Goal: Task Accomplishment & Management: Complete application form

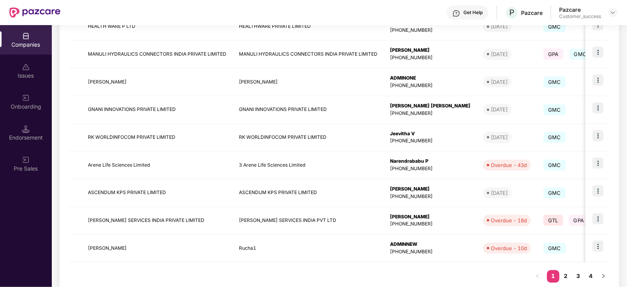
scroll to position [190, 0]
click at [257, 79] on td "[PERSON_NAME]" at bounding box center [308, 83] width 151 height 28
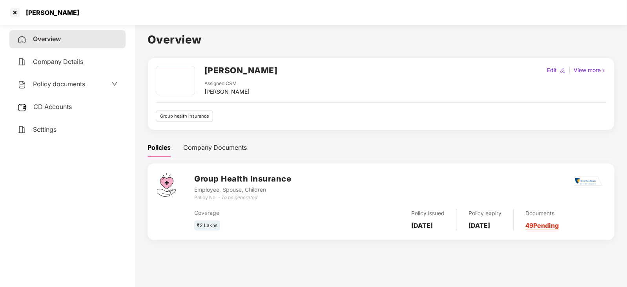
click at [557, 227] on link "49 Pending" at bounding box center [542, 226] width 33 height 8
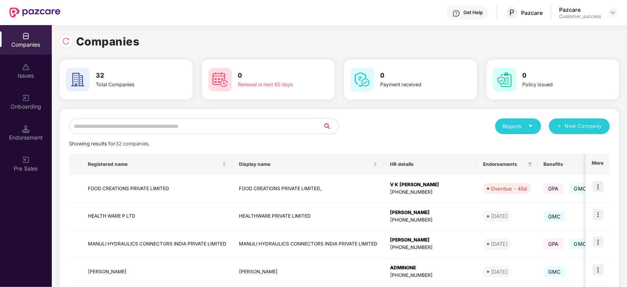
click at [151, 124] on input "text" at bounding box center [196, 127] width 254 height 16
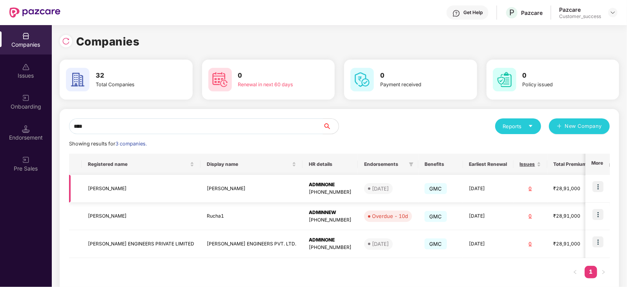
type input "****"
click at [598, 187] on img at bounding box center [598, 186] width 11 height 11
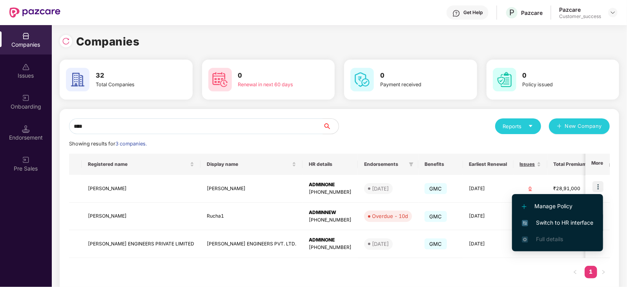
click at [564, 221] on span "Switch to HR interface" at bounding box center [557, 223] width 71 height 9
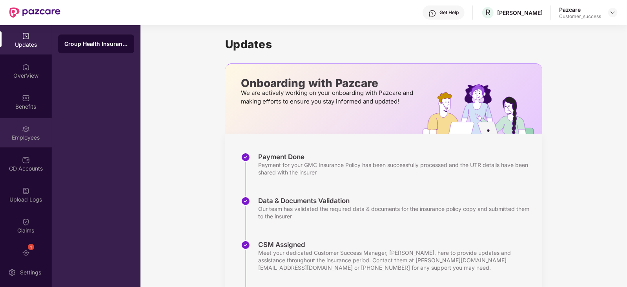
click at [27, 126] on img at bounding box center [26, 129] width 8 height 8
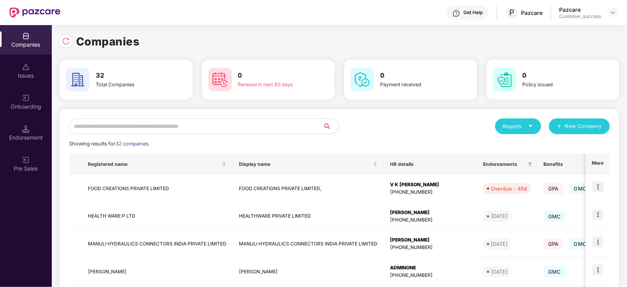
click at [170, 124] on input "text" at bounding box center [196, 127] width 254 height 16
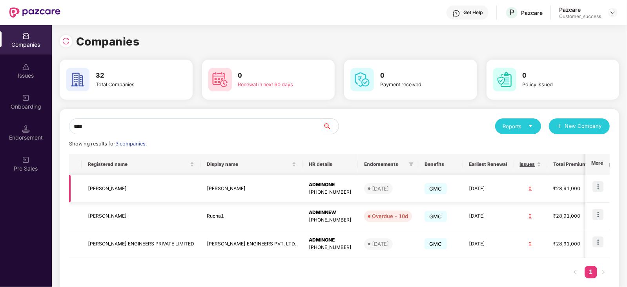
type input "****"
click at [463, 186] on td "[DATE]" at bounding box center [488, 189] width 51 height 28
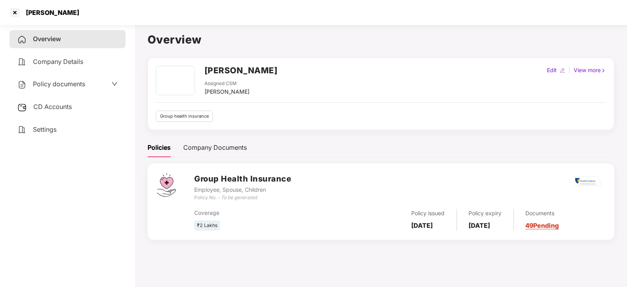
click at [553, 224] on link "49 Pending" at bounding box center [542, 226] width 33 height 8
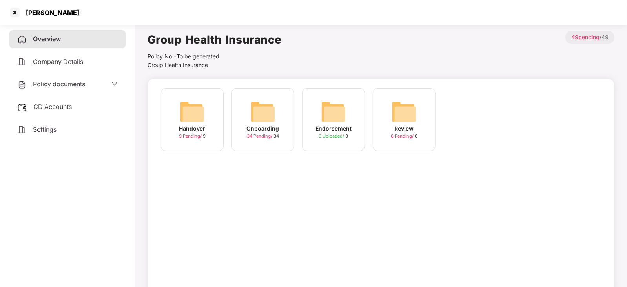
click at [273, 119] on img at bounding box center [262, 111] width 25 height 25
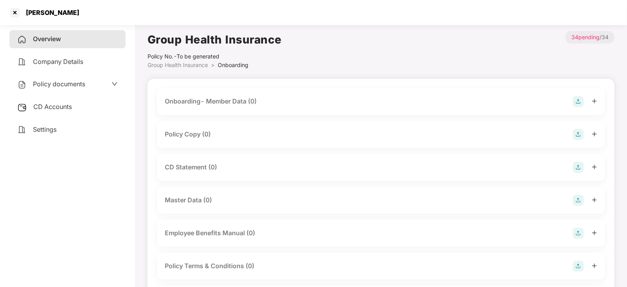
click at [575, 133] on img at bounding box center [578, 134] width 11 height 11
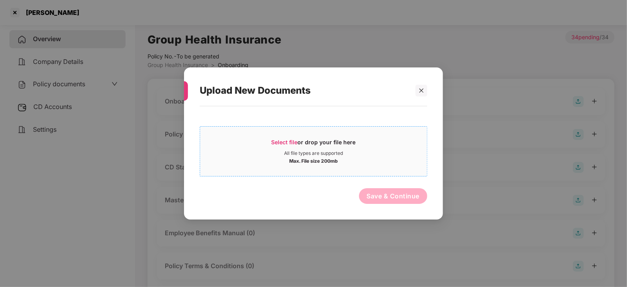
click at [290, 142] on span "Select file" at bounding box center [285, 142] width 26 height 7
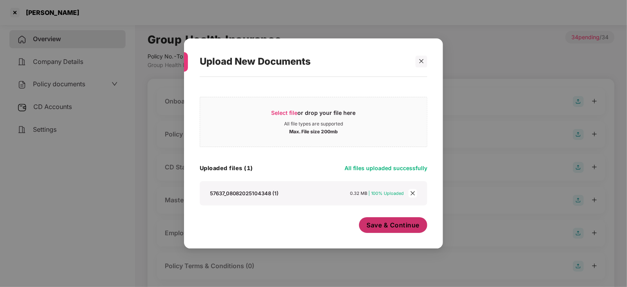
click at [390, 227] on span "Save & Continue" at bounding box center [393, 225] width 53 height 9
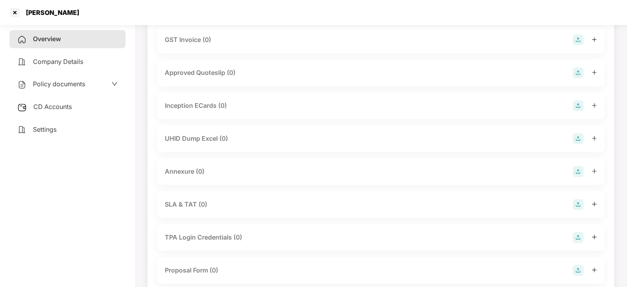
scroll to position [350, 0]
click at [579, 169] on img at bounding box center [578, 171] width 11 height 11
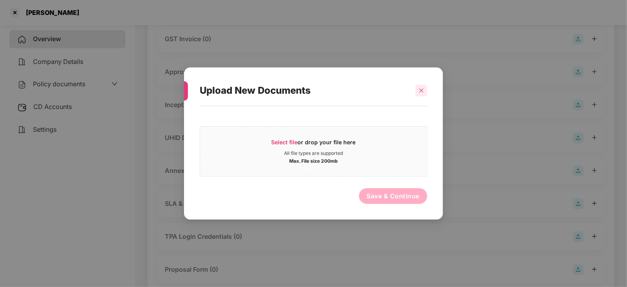
click at [421, 89] on icon "close" at bounding box center [421, 90] width 5 height 5
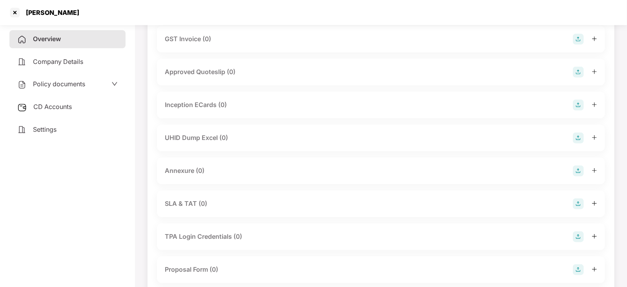
click at [189, 170] on div "Annexure (0)" at bounding box center [185, 171] width 40 height 10
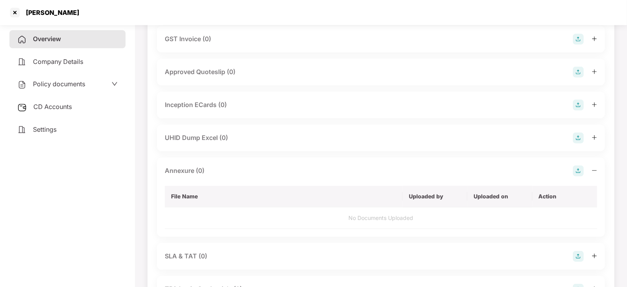
click at [577, 171] on img at bounding box center [578, 171] width 11 height 11
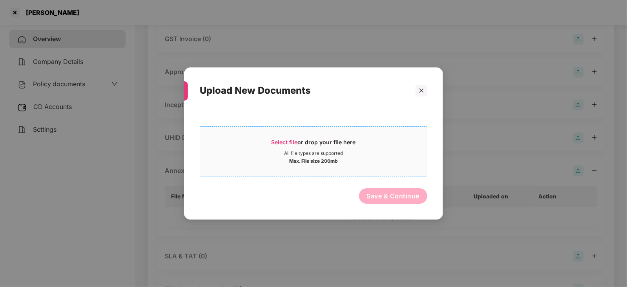
click at [286, 143] on span "Select file" at bounding box center [285, 142] width 26 height 7
click at [290, 141] on span "Select file" at bounding box center [285, 142] width 26 height 7
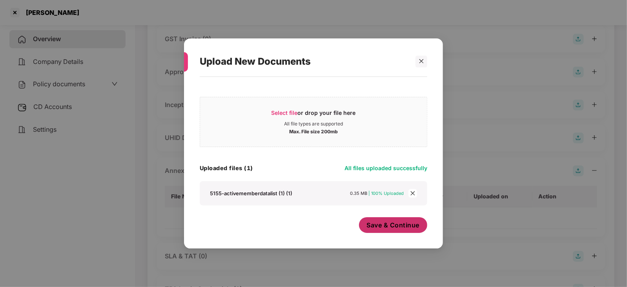
click at [396, 225] on span "Save & Continue" at bounding box center [393, 225] width 53 height 9
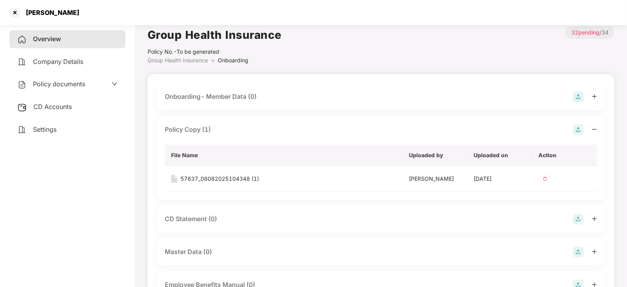
scroll to position [0, 0]
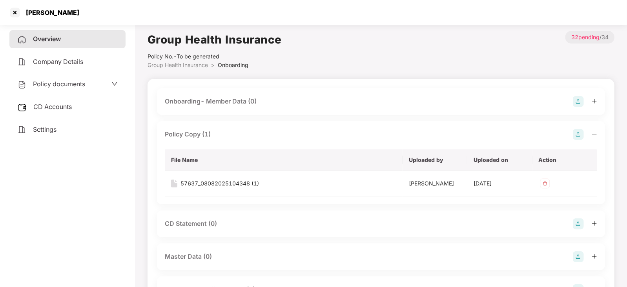
click at [578, 135] on img at bounding box center [578, 134] width 11 height 11
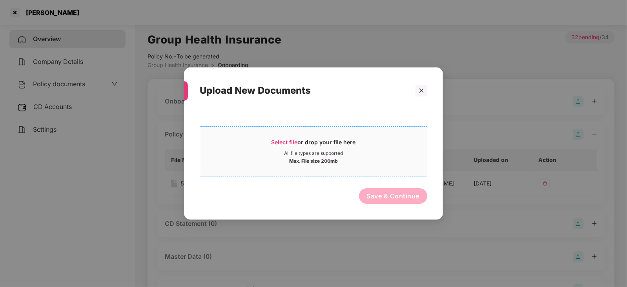
click at [279, 142] on span "Select file" at bounding box center [285, 142] width 26 height 7
click at [417, 92] on div at bounding box center [422, 91] width 12 height 12
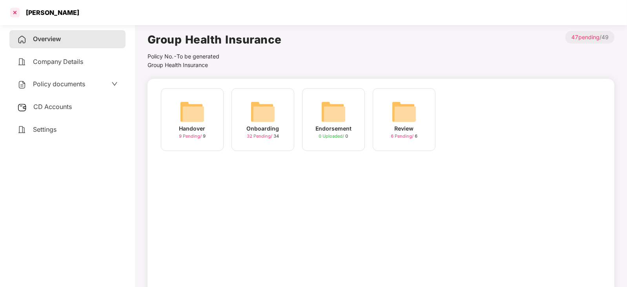
click at [15, 11] on div at bounding box center [15, 12] width 13 height 13
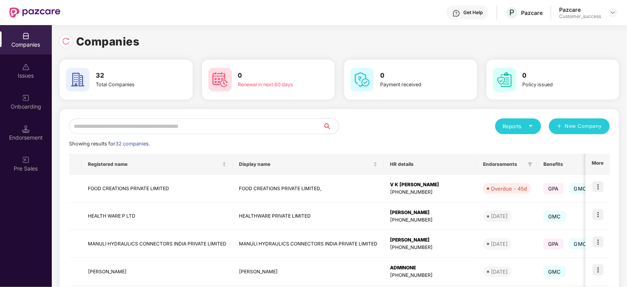
click at [139, 125] on input "text" at bounding box center [196, 127] width 254 height 16
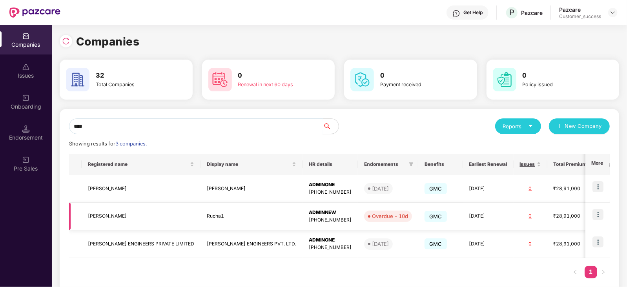
type input "****"
click at [595, 209] on img at bounding box center [598, 214] width 11 height 11
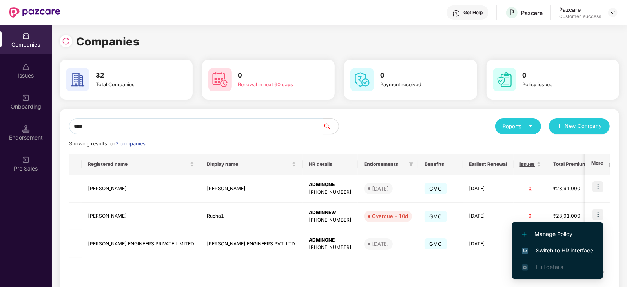
click at [562, 251] on span "Switch to HR interface" at bounding box center [557, 250] width 71 height 9
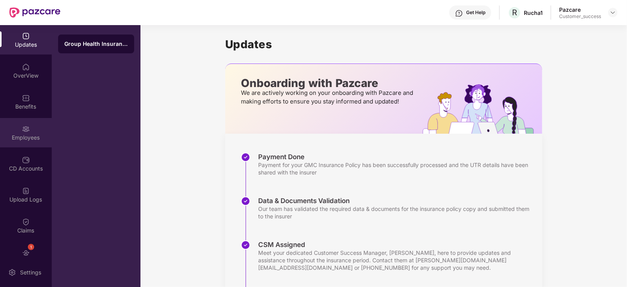
click at [24, 137] on div "Employees" at bounding box center [26, 138] width 52 height 8
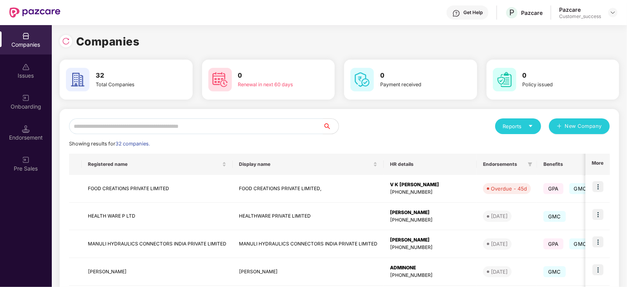
click at [151, 123] on input "text" at bounding box center [196, 127] width 254 height 16
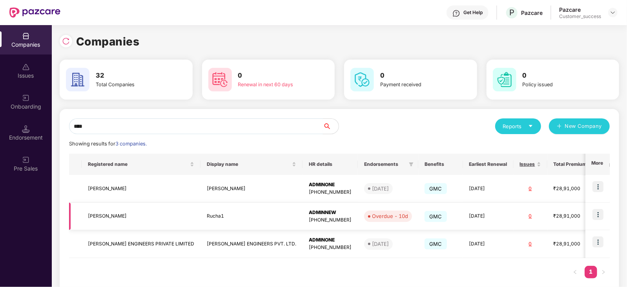
type input "****"
click at [595, 215] on img at bounding box center [598, 214] width 11 height 11
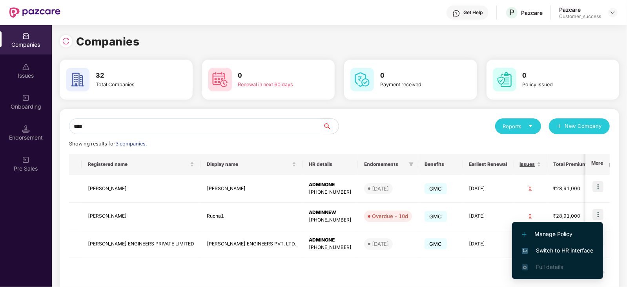
click at [575, 249] on span "Switch to HR interface" at bounding box center [557, 250] width 71 height 9
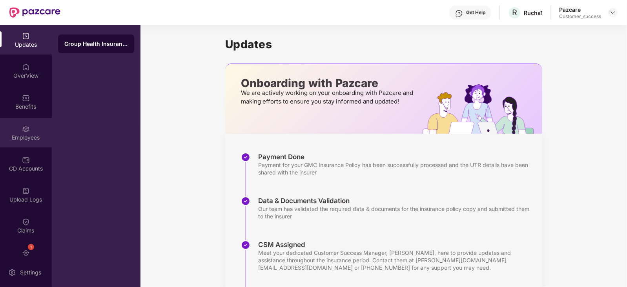
click at [24, 130] on img at bounding box center [26, 129] width 8 height 8
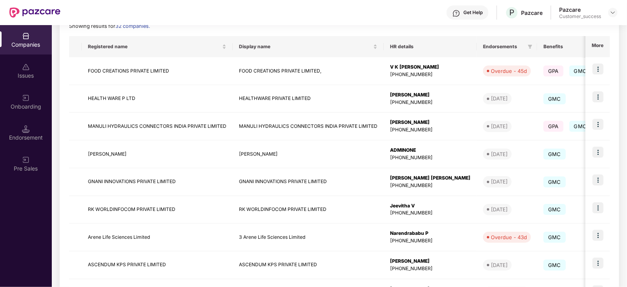
scroll to position [208, 0]
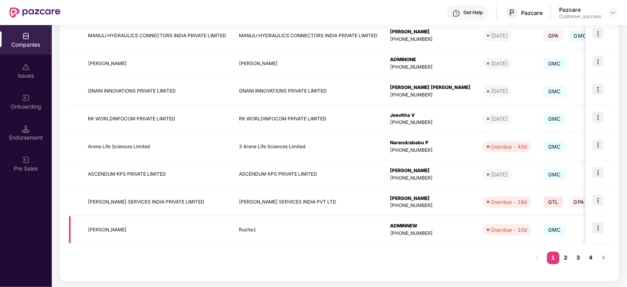
click at [406, 224] on div "ADMINNEW" at bounding box center [430, 226] width 80 height 7
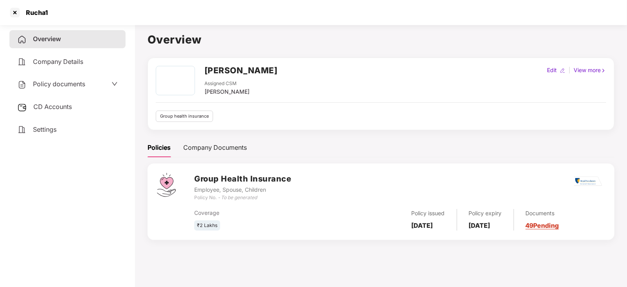
click at [556, 227] on link "49 Pending" at bounding box center [542, 226] width 33 height 8
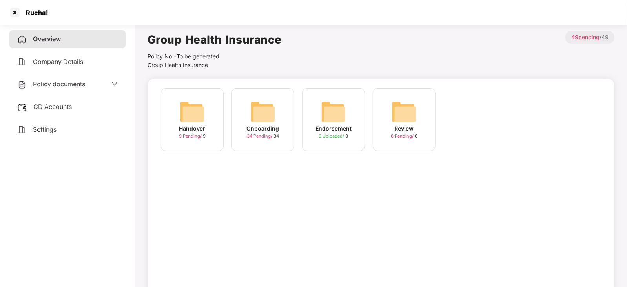
click at [267, 115] on img at bounding box center [262, 111] width 25 height 25
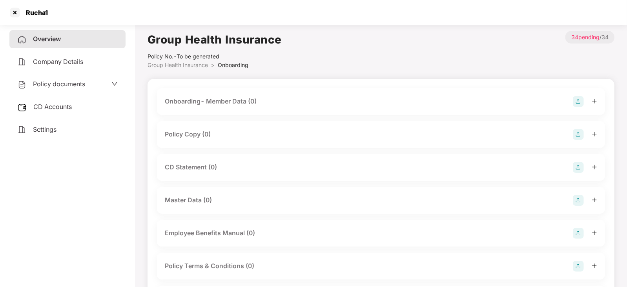
click at [580, 134] on img at bounding box center [578, 134] width 11 height 11
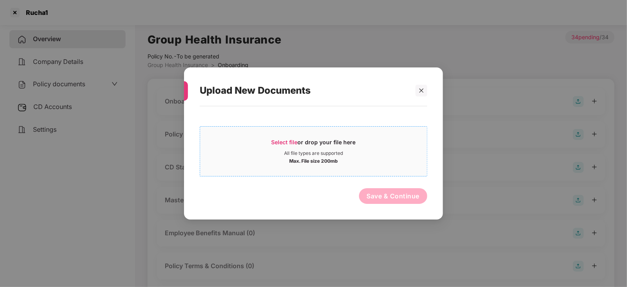
click at [284, 140] on span "Select file" at bounding box center [285, 142] width 26 height 7
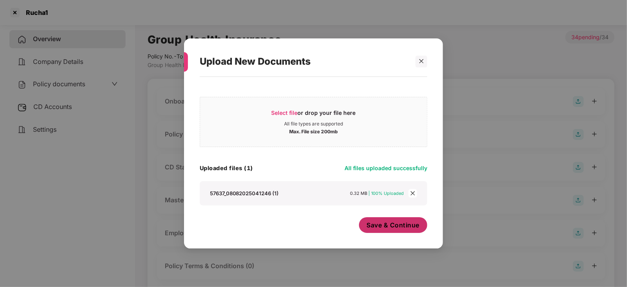
click at [389, 226] on span "Save & Continue" at bounding box center [393, 225] width 53 height 9
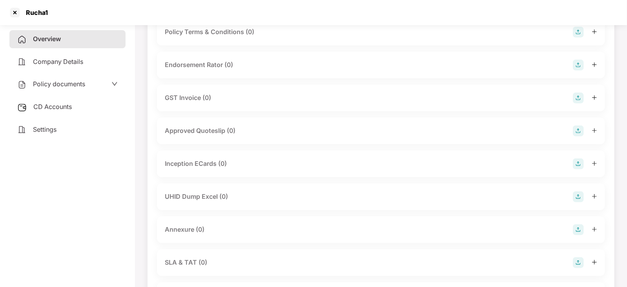
scroll to position [292, 0]
click at [578, 227] on img at bounding box center [578, 228] width 11 height 11
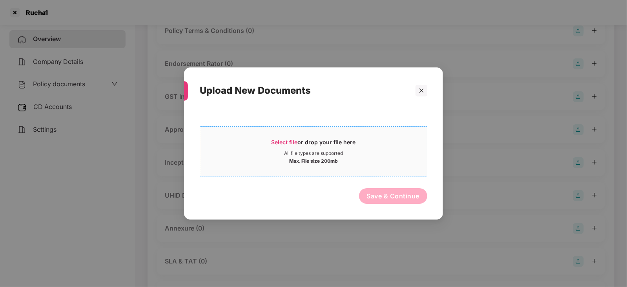
click at [290, 144] on span "Select file" at bounding box center [285, 142] width 26 height 7
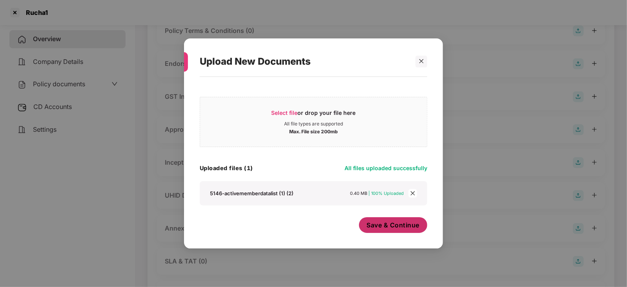
click at [392, 229] on span "Save & Continue" at bounding box center [393, 225] width 53 height 9
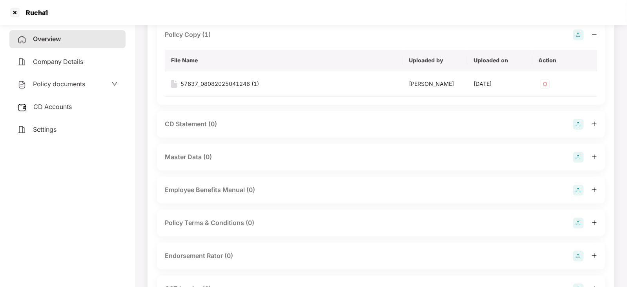
scroll to position [0, 0]
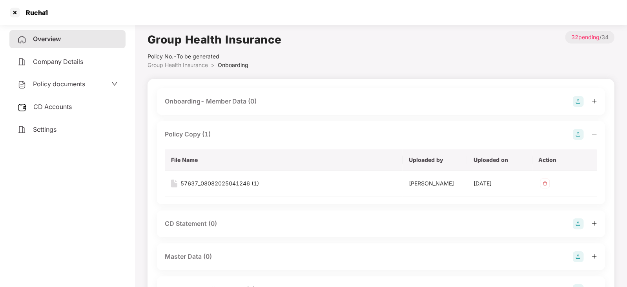
click at [581, 135] on img at bounding box center [578, 134] width 11 height 11
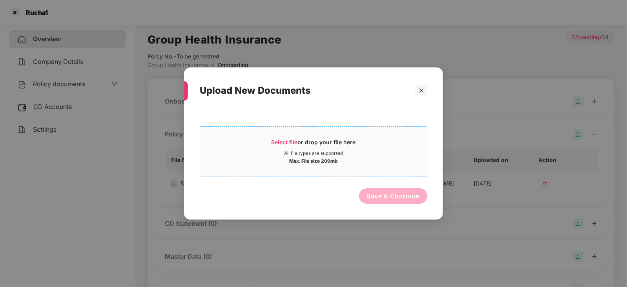
click at [287, 145] on span "Select file" at bounding box center [285, 142] width 26 height 7
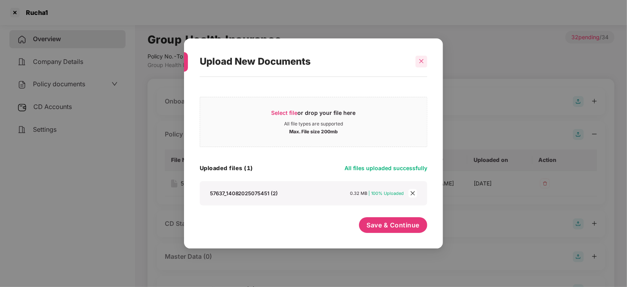
click at [420, 58] on icon "close" at bounding box center [421, 60] width 5 height 5
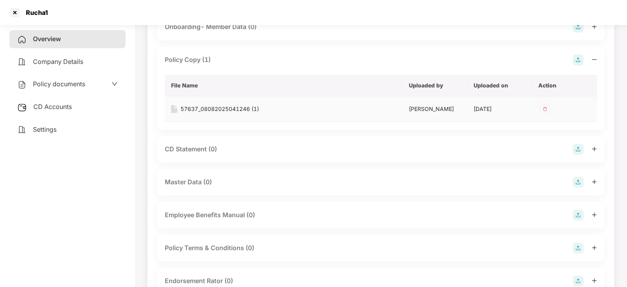
scroll to position [76, 0]
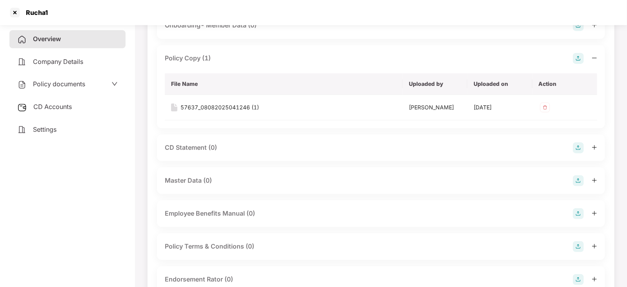
click at [196, 148] on div "CD Statement (0)" at bounding box center [191, 148] width 52 height 10
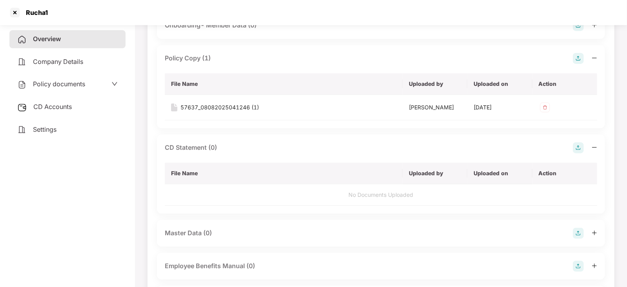
click at [185, 79] on th "File Name" at bounding box center [284, 84] width 238 height 22
click at [299, 101] on td "57637_08082025041246 (1)" at bounding box center [284, 108] width 238 height 26
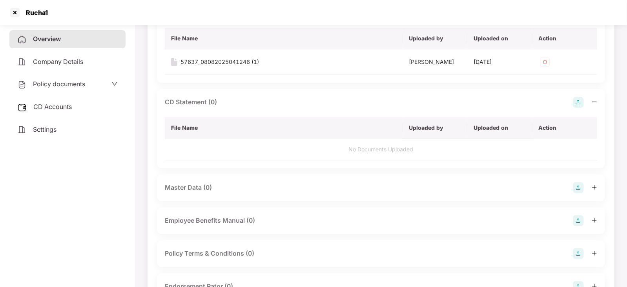
scroll to position [67, 0]
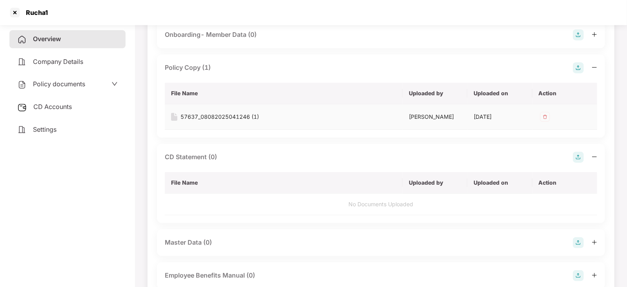
click at [231, 117] on div "57637_08082025041246 (1)" at bounding box center [220, 117] width 78 height 9
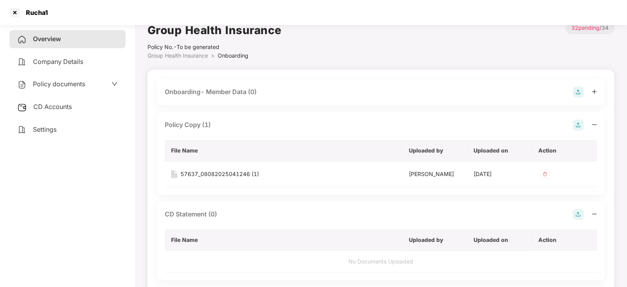
scroll to position [0, 0]
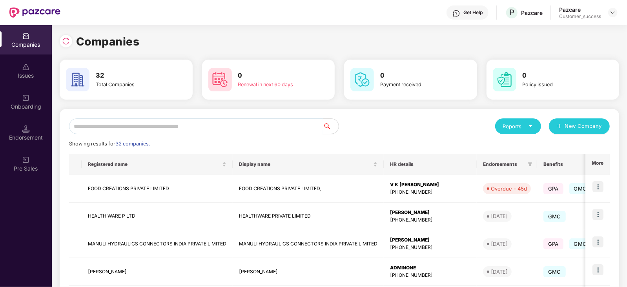
click at [142, 125] on input "text" at bounding box center [196, 127] width 254 height 16
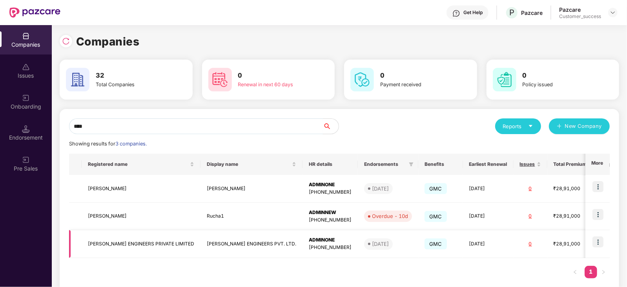
type input "****"
click at [599, 243] on img at bounding box center [598, 242] width 11 height 11
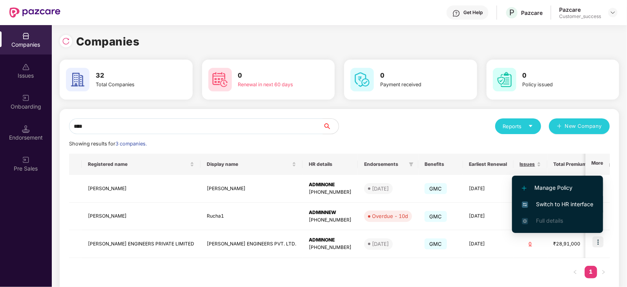
click at [576, 204] on span "Switch to HR interface" at bounding box center [557, 204] width 71 height 9
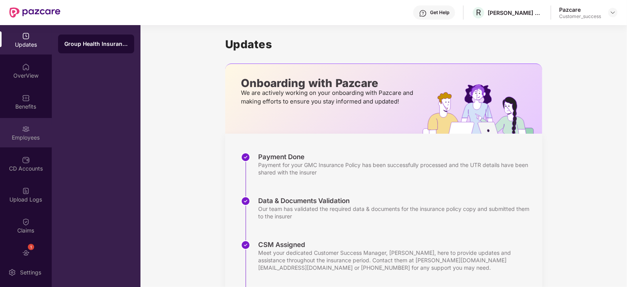
click at [29, 131] on div "Employees" at bounding box center [26, 132] width 52 height 29
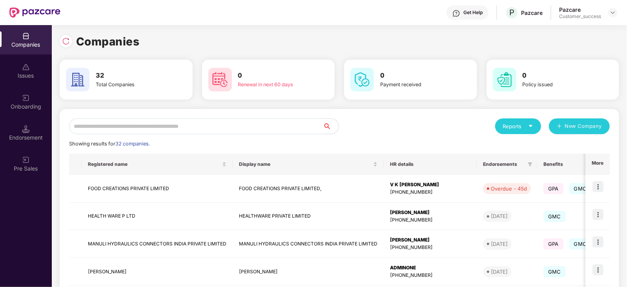
click at [188, 128] on input "text" at bounding box center [196, 127] width 254 height 16
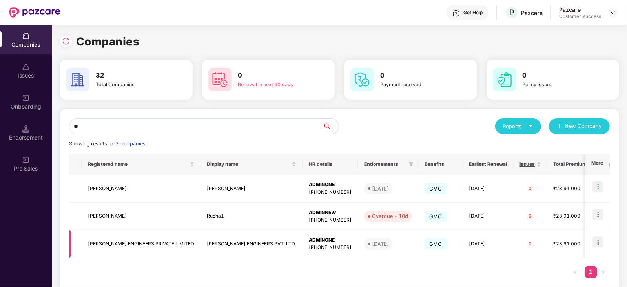
type input "**"
click at [554, 244] on div "₹28,91,000" at bounding box center [573, 244] width 39 height 7
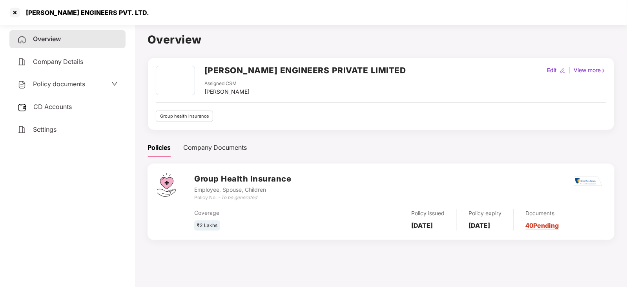
click at [557, 223] on link "40 Pending" at bounding box center [542, 226] width 33 height 8
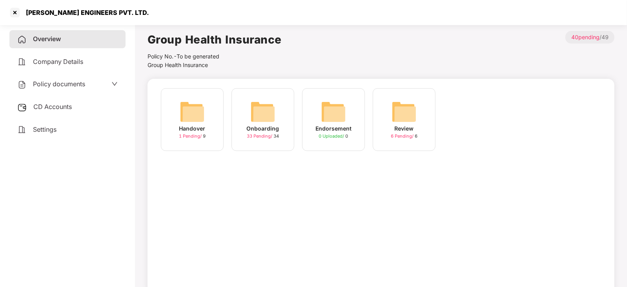
click at [261, 119] on img at bounding box center [262, 111] width 25 height 25
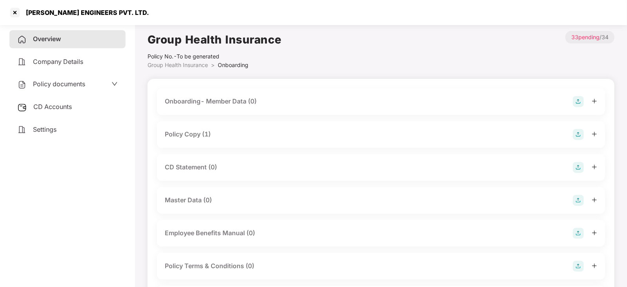
click at [196, 132] on div "Policy Copy (1)" at bounding box center [188, 135] width 46 height 10
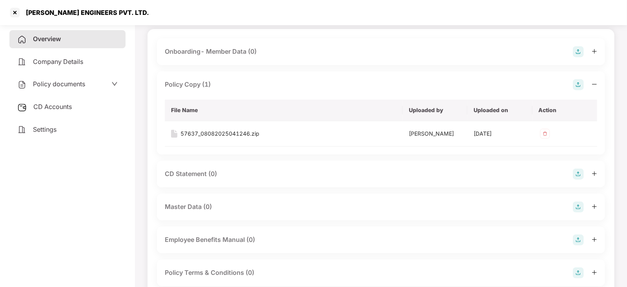
scroll to position [49, 0]
click at [190, 109] on th "File Name" at bounding box center [284, 111] width 238 height 22
click at [579, 84] on img at bounding box center [578, 85] width 11 height 11
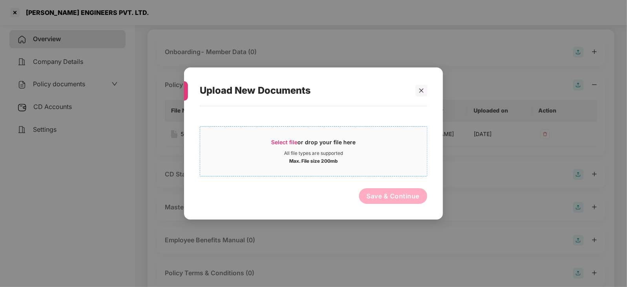
click at [286, 140] on span "Select file" at bounding box center [285, 142] width 26 height 7
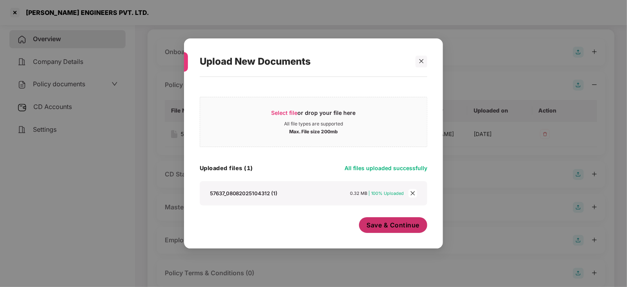
click at [392, 226] on span "Save & Continue" at bounding box center [393, 225] width 53 height 9
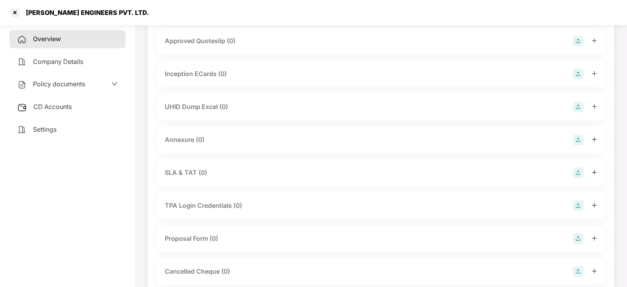
scroll to position [407, 0]
click at [580, 137] on img at bounding box center [578, 139] width 11 height 11
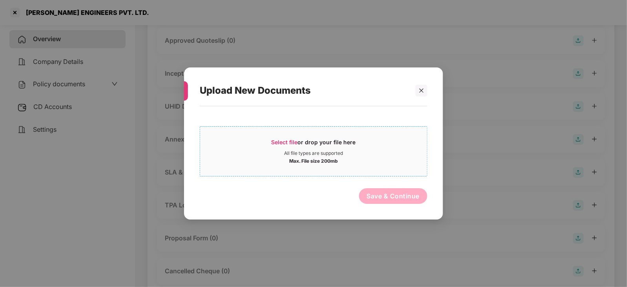
click at [286, 140] on span "Select file" at bounding box center [285, 142] width 26 height 7
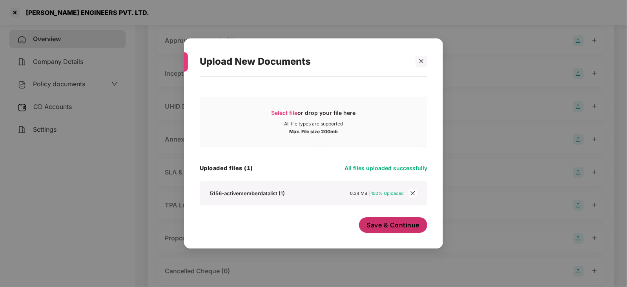
click at [394, 228] on span "Save & Continue" at bounding box center [393, 225] width 53 height 9
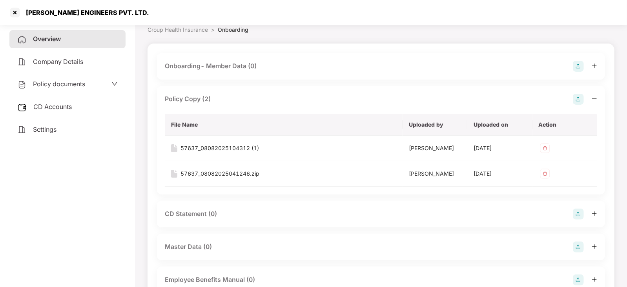
scroll to position [35, 0]
click at [232, 149] on div "57637_08082025104312 (1)" at bounding box center [220, 148] width 78 height 9
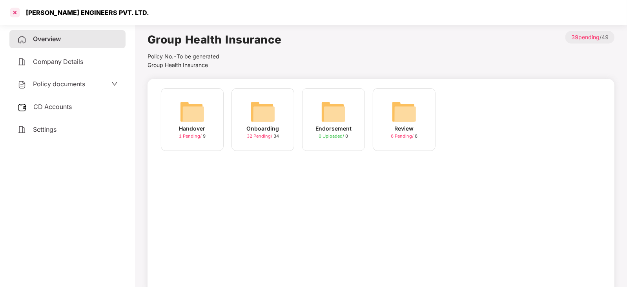
click at [12, 13] on div at bounding box center [15, 12] width 13 height 13
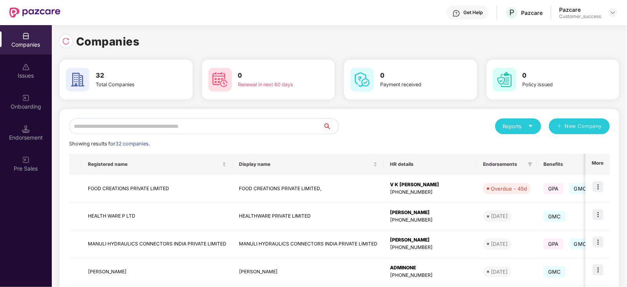
click at [138, 127] on input "text" at bounding box center [196, 127] width 254 height 16
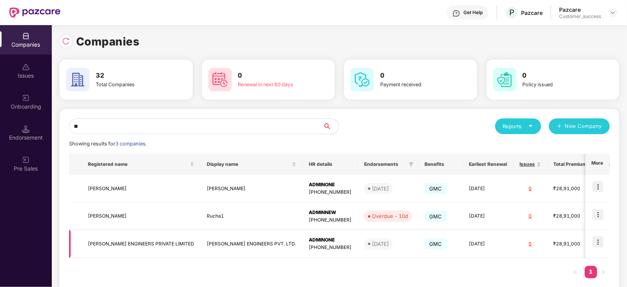
type input "**"
click at [363, 245] on td "[DATE]" at bounding box center [388, 244] width 60 height 28
